Goal: Navigation & Orientation: Find specific page/section

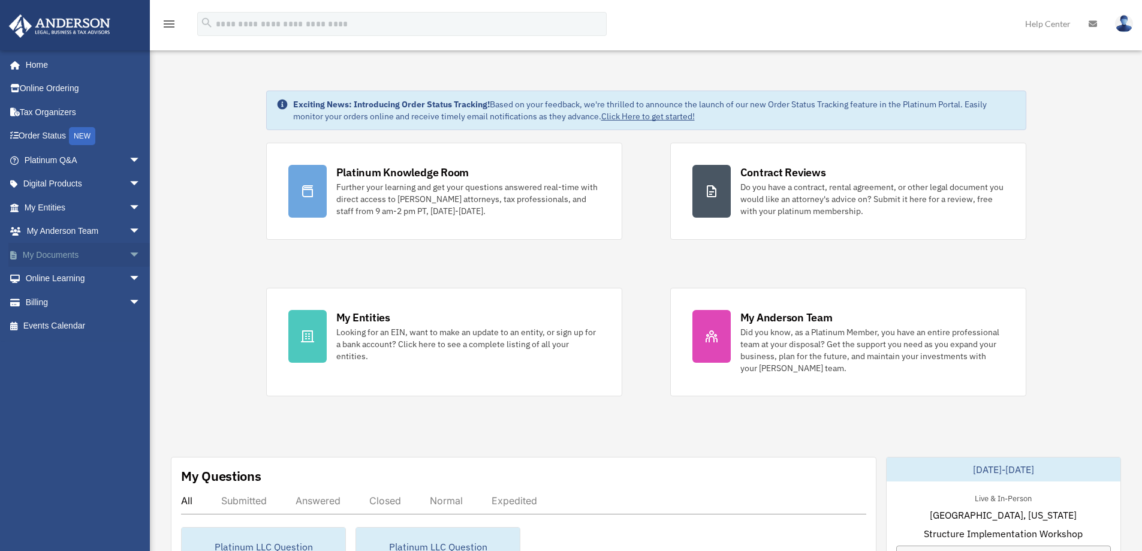
click at [129, 253] on span "arrow_drop_down" at bounding box center [141, 255] width 24 height 25
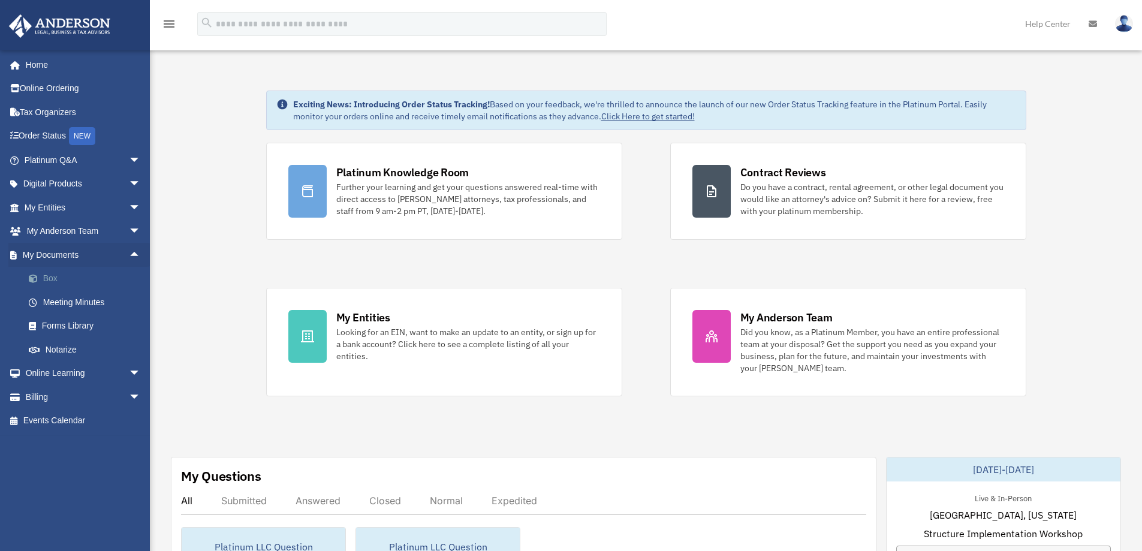
click at [54, 274] on link "Box" at bounding box center [88, 279] width 142 height 24
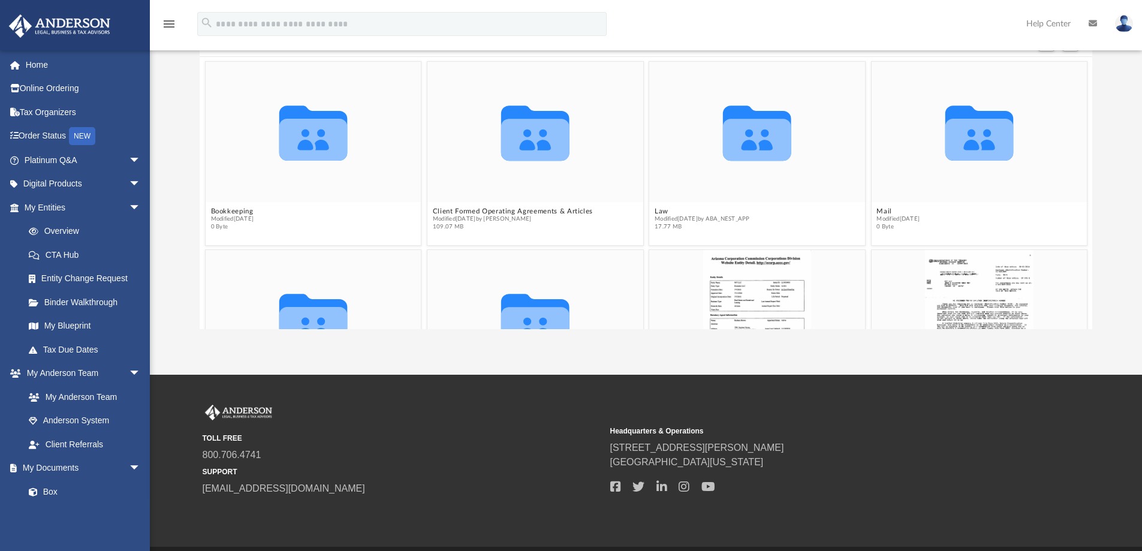
scroll to position [160, 0]
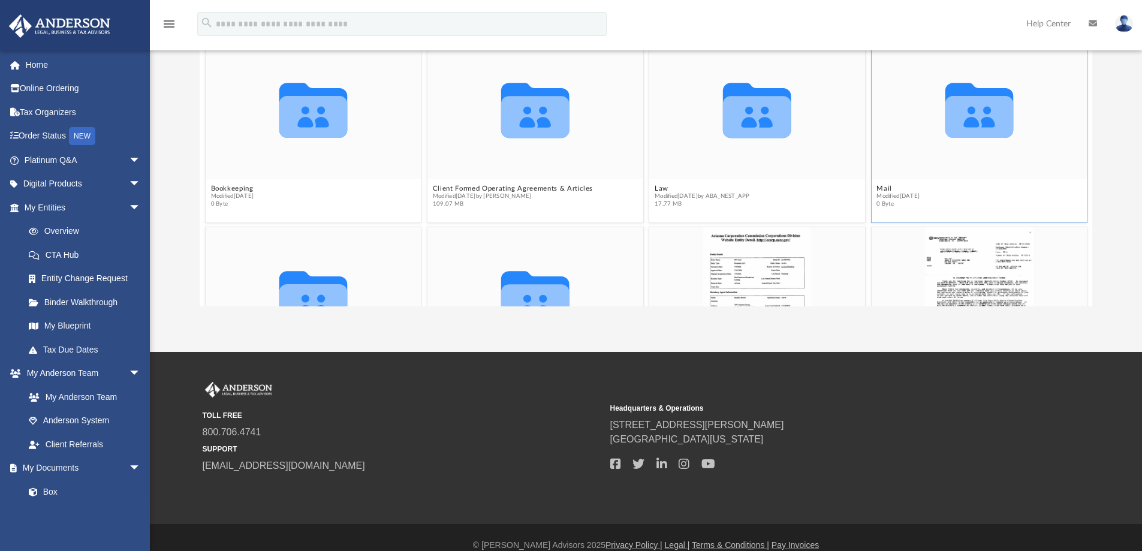
click at [999, 135] on icon "grid" at bounding box center [979, 117] width 68 height 42
click at [978, 109] on icon "grid" at bounding box center [979, 110] width 68 height 55
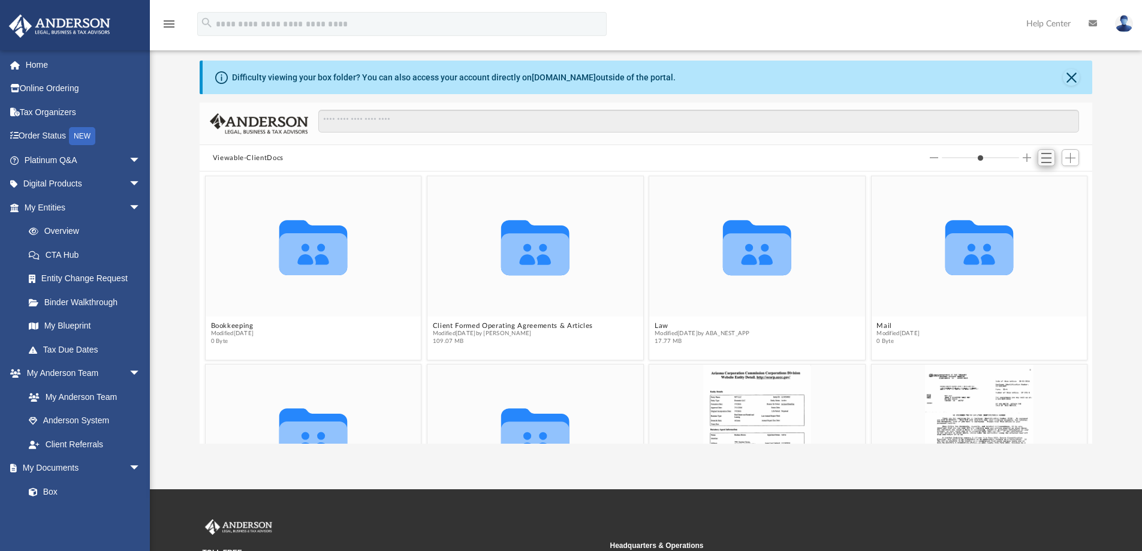
scroll to position [0, 0]
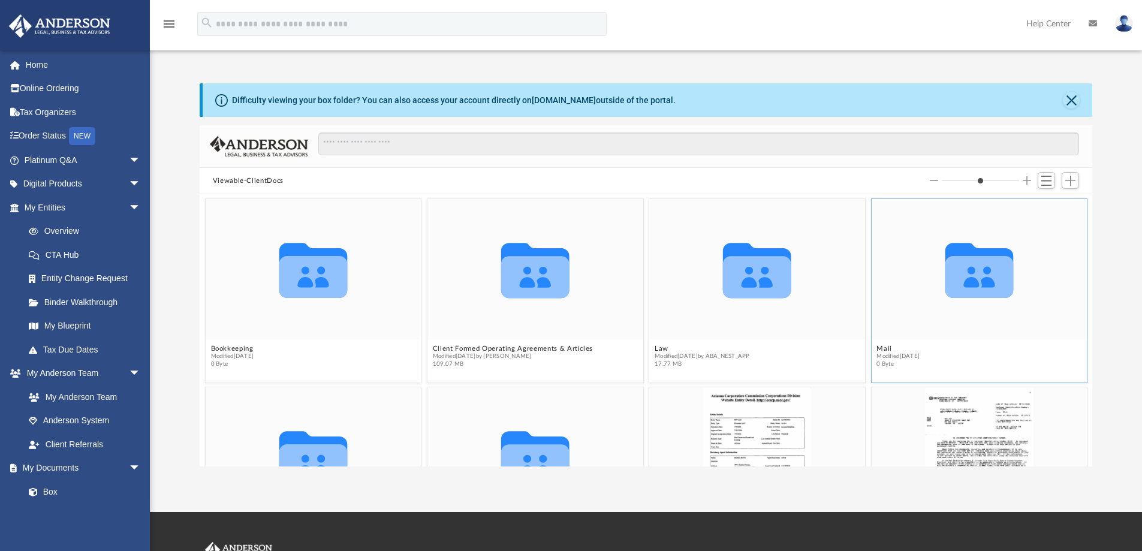
click at [971, 283] on icon "grid" at bounding box center [979, 277] width 68 height 42
click at [971, 282] on icon "grid" at bounding box center [979, 277] width 68 height 42
click at [1023, 281] on icon "Collaborated Folder" at bounding box center [978, 269] width 129 height 84
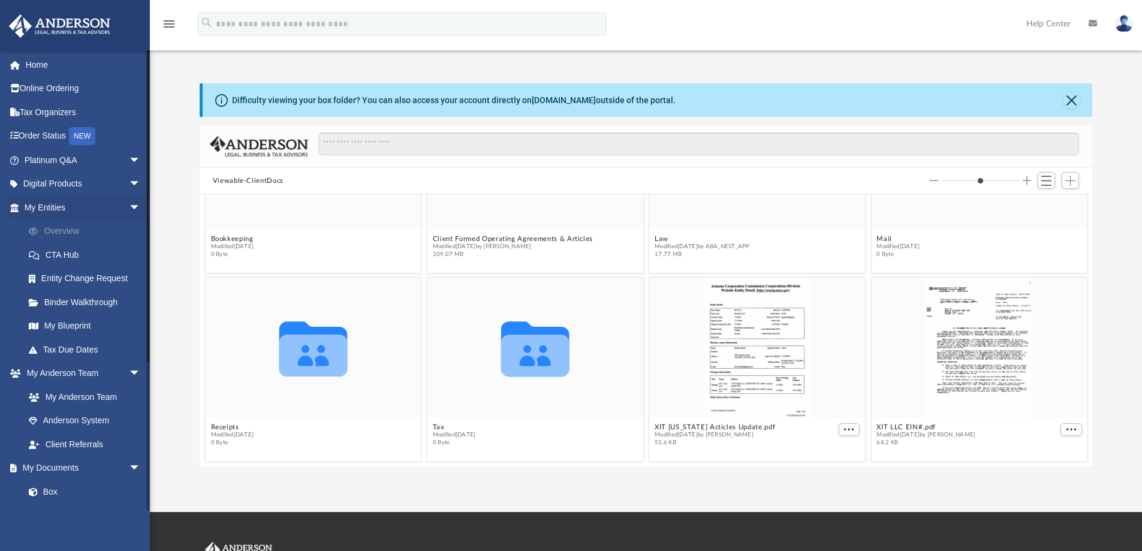
click at [49, 228] on link "Overview" at bounding box center [88, 231] width 142 height 24
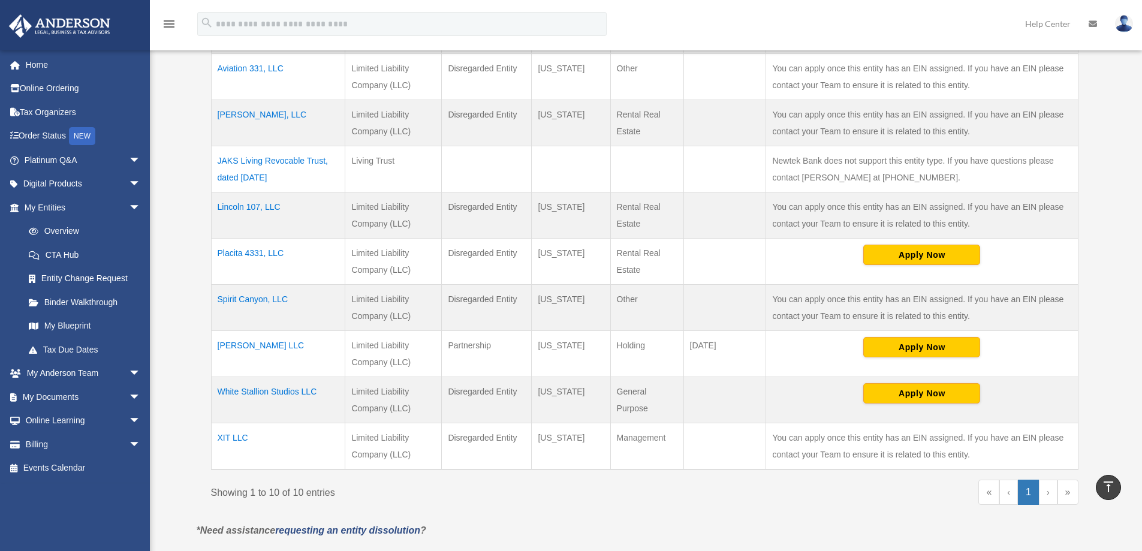
scroll to position [320, 0]
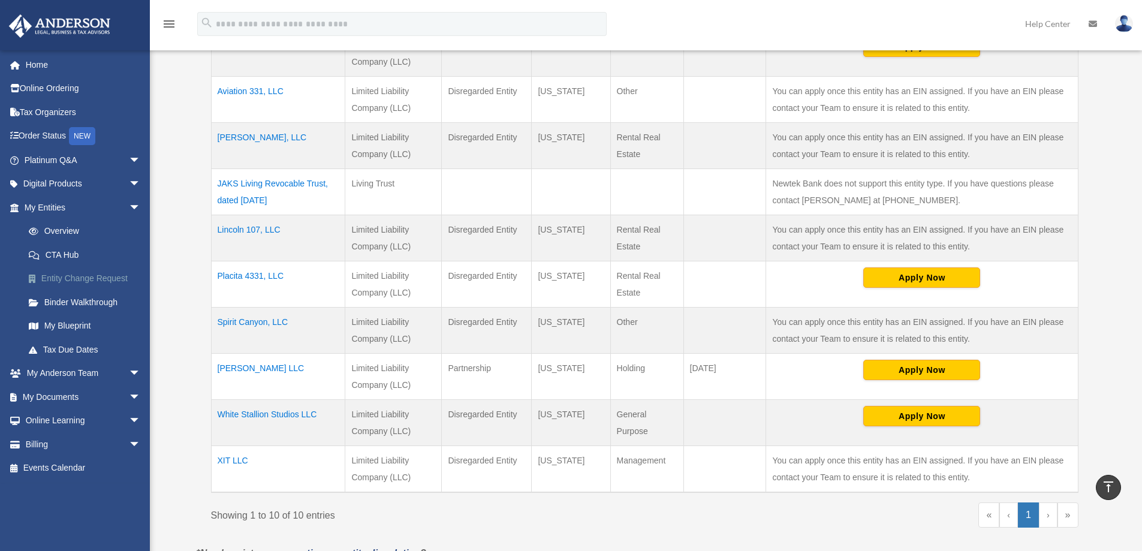
click at [116, 279] on link "Entity Change Request" at bounding box center [88, 279] width 142 height 24
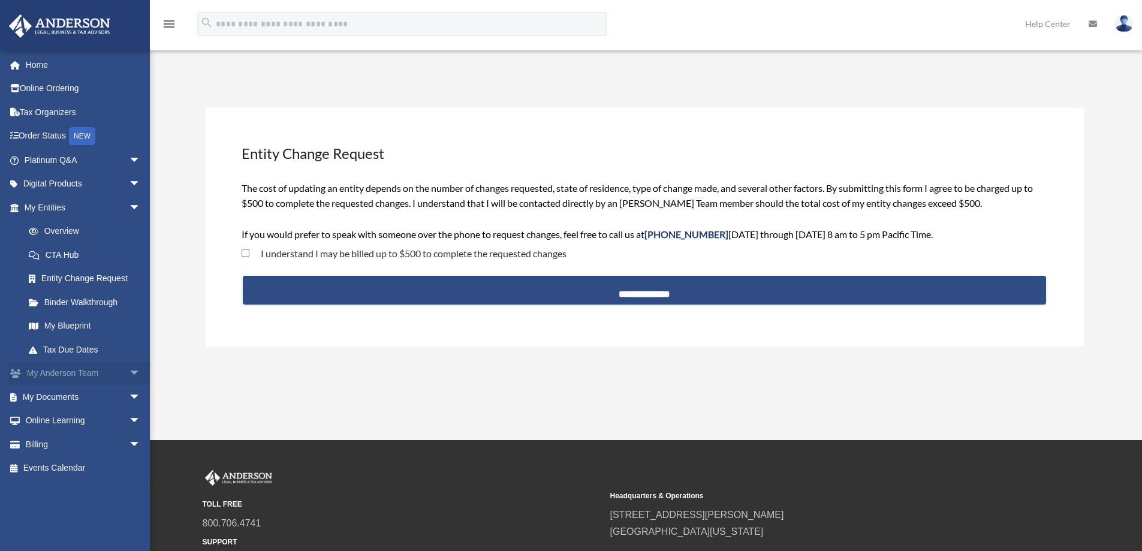
click at [129, 372] on span "arrow_drop_down" at bounding box center [141, 373] width 24 height 25
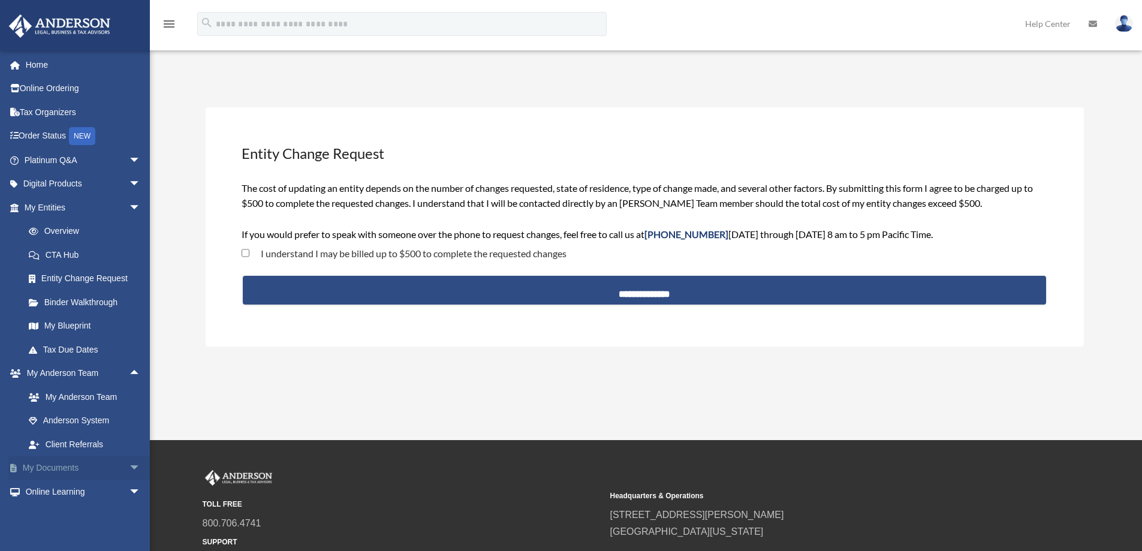
click at [129, 466] on span "arrow_drop_down" at bounding box center [141, 468] width 24 height 25
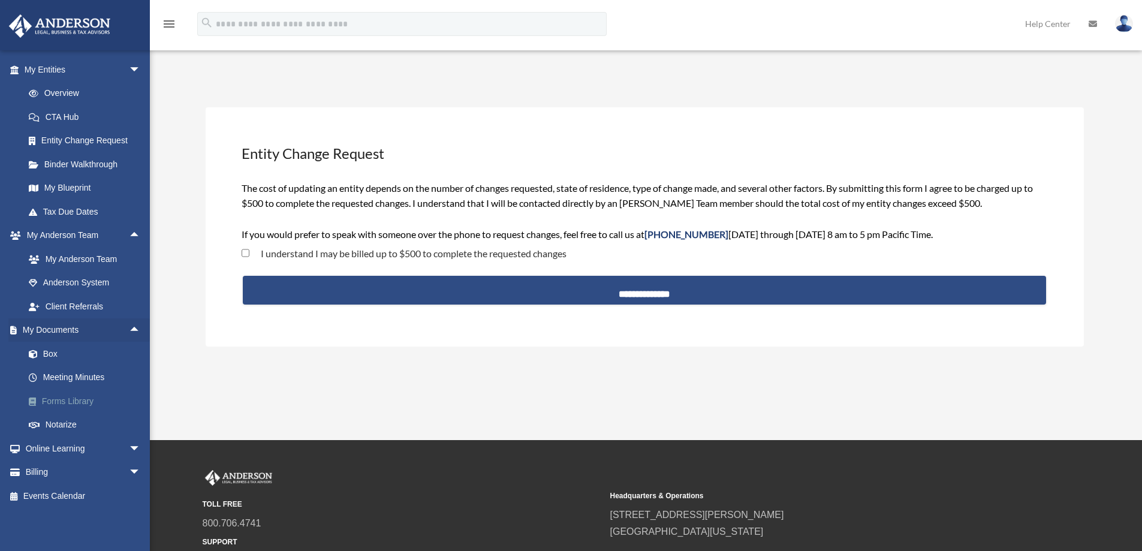
click at [65, 398] on link "Forms Library" at bounding box center [88, 401] width 142 height 24
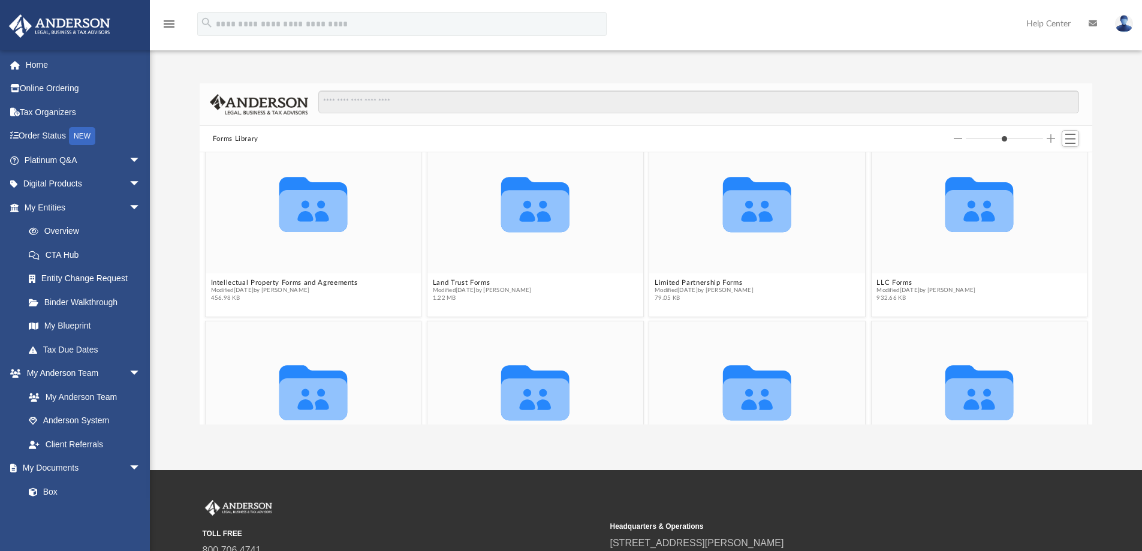
scroll to position [799, 0]
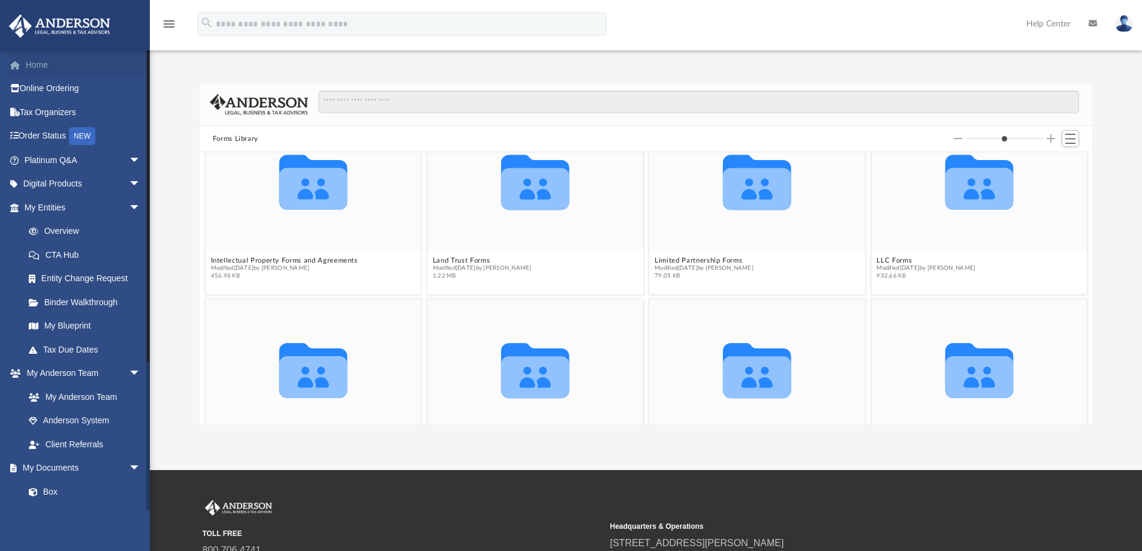
click at [42, 61] on link "Home" at bounding box center [83, 65] width 150 height 24
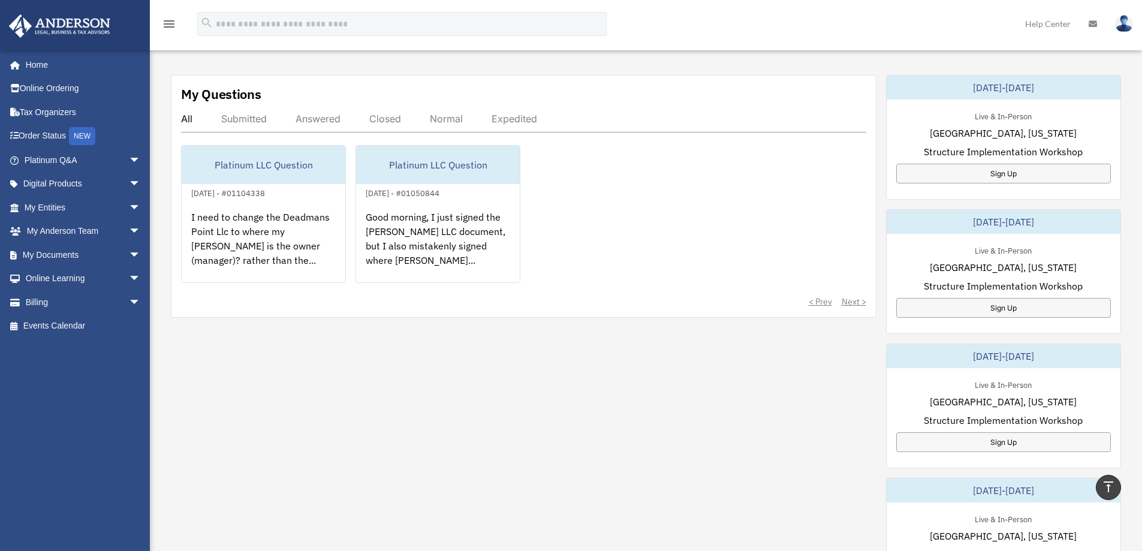
scroll to position [480, 0]
